Goal: Task Accomplishment & Management: Manage account settings

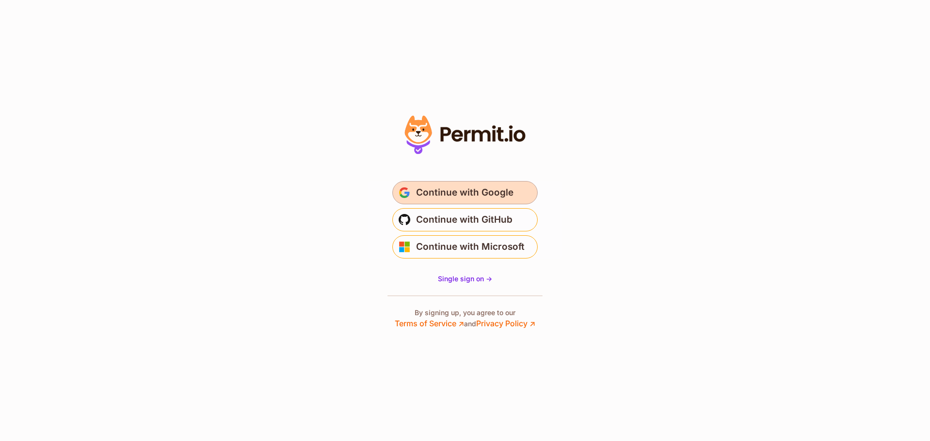
click at [450, 186] on span "Continue with Google" at bounding box center [464, 192] width 97 height 15
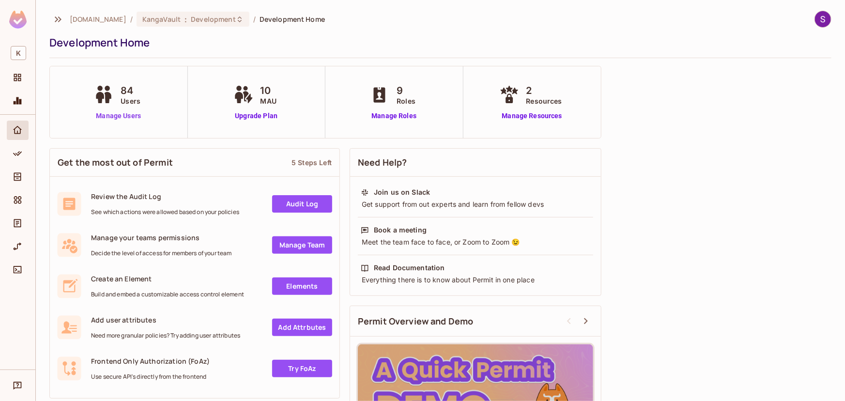
click at [120, 119] on link "Manage Users" at bounding box center [119, 116] width 54 height 10
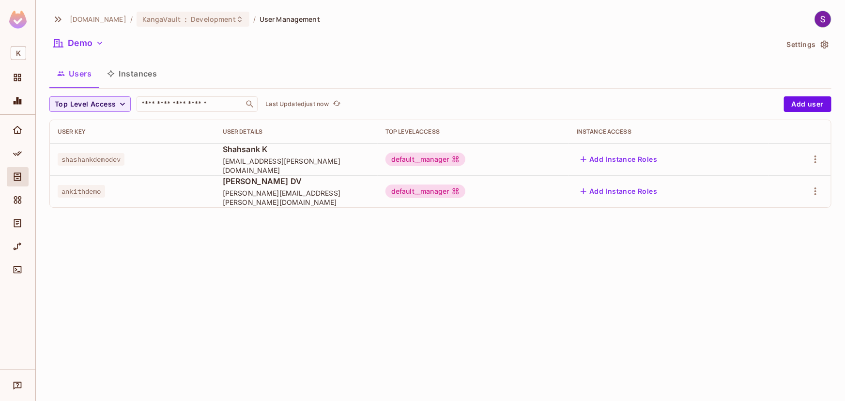
click at [465, 160] on div "default__manager" at bounding box center [425, 160] width 80 height 14
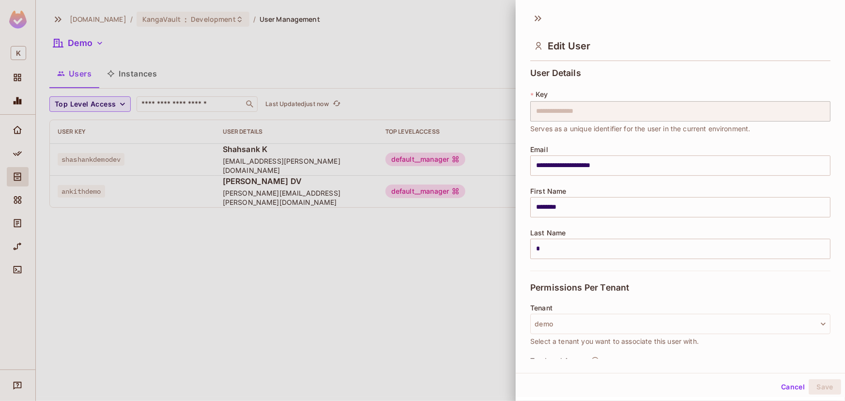
click at [816, 155] on input "**********" at bounding box center [680, 165] width 300 height 20
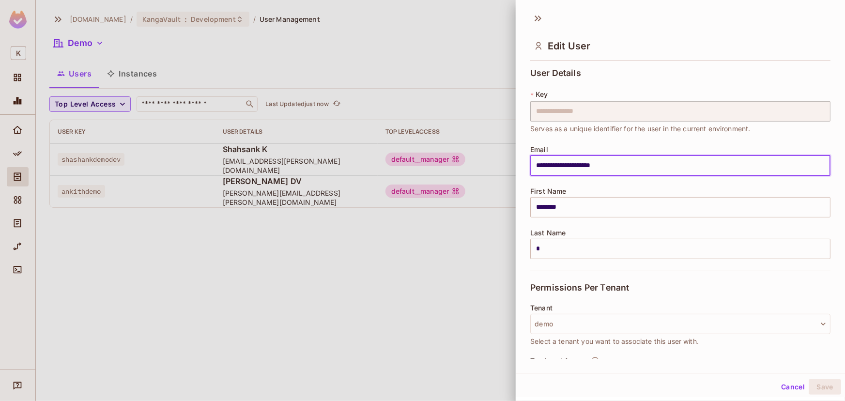
click at [467, 261] on div at bounding box center [422, 200] width 845 height 401
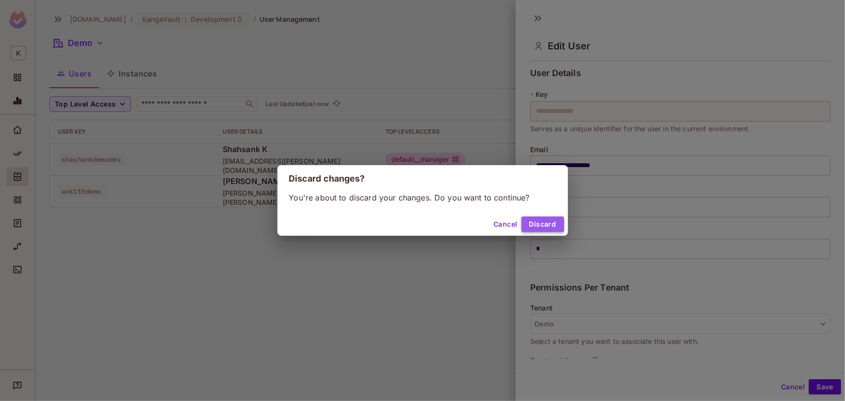
click at [545, 225] on button "Discard" at bounding box center [543, 223] width 43 height 15
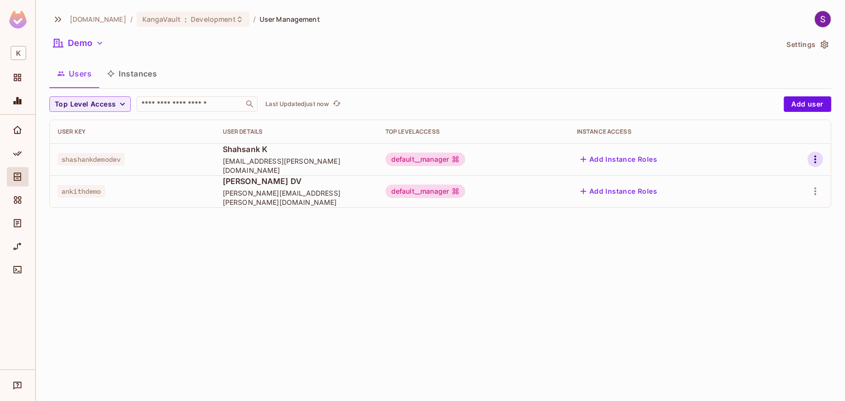
click at [814, 159] on icon "button" at bounding box center [816, 160] width 12 height 12
click at [776, 206] on div "Edit Attributes" at bounding box center [782, 203] width 48 height 10
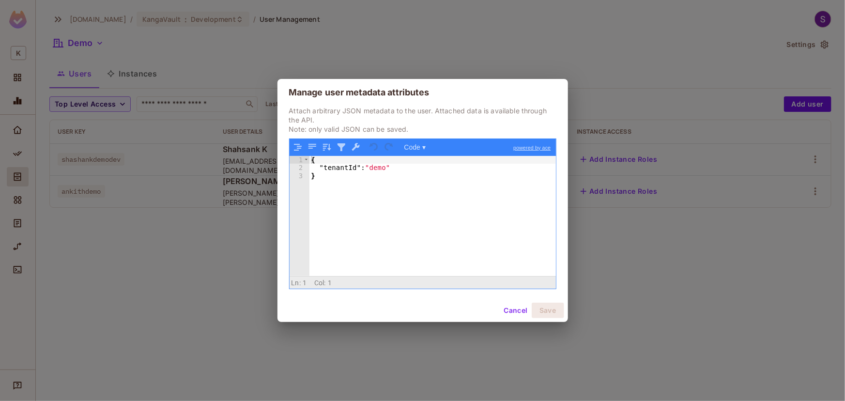
click at [512, 308] on button "Cancel" at bounding box center [515, 310] width 31 height 15
